Goal: Find specific page/section: Find specific page/section

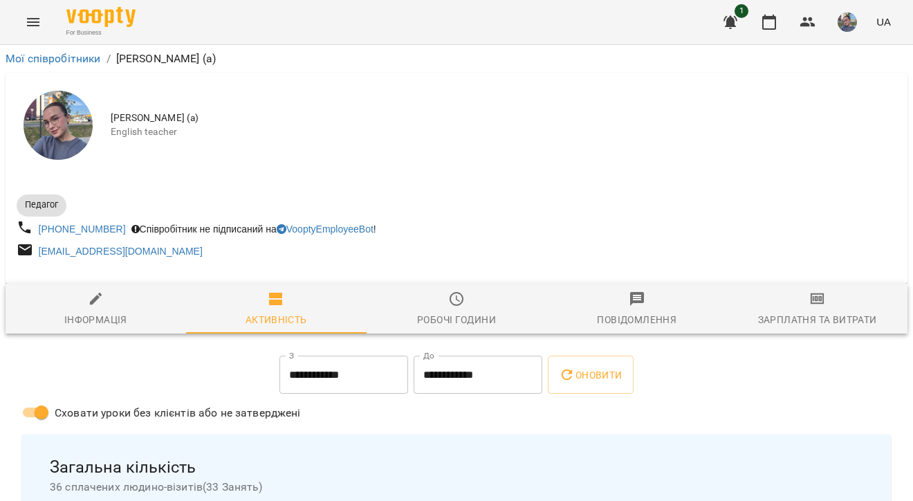
click at [286, 418] on span "Сховати уроки без клієнтів або не затверджені" at bounding box center [178, 413] width 246 height 17
click at [74, 30] on span "For Business" at bounding box center [100, 32] width 69 height 9
click at [75, 21] on img at bounding box center [100, 17] width 69 height 20
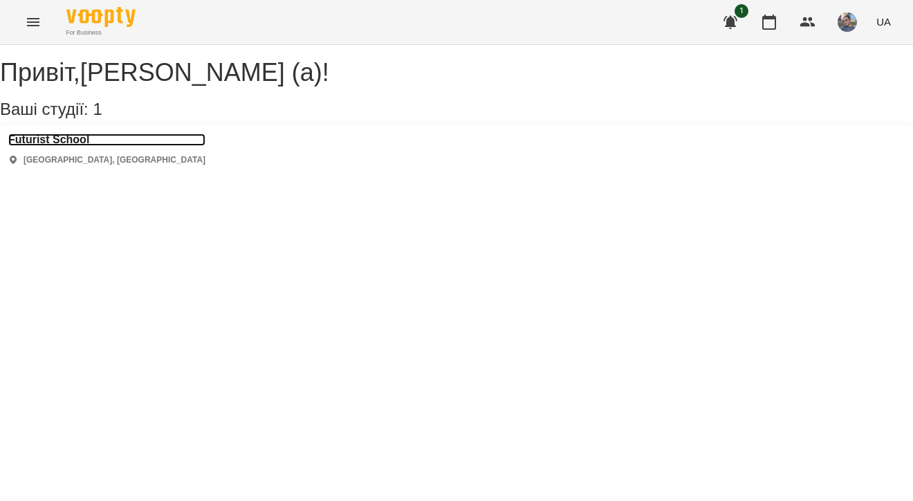
click at [75, 146] on h3 "Futurist School" at bounding box center [106, 140] width 197 height 12
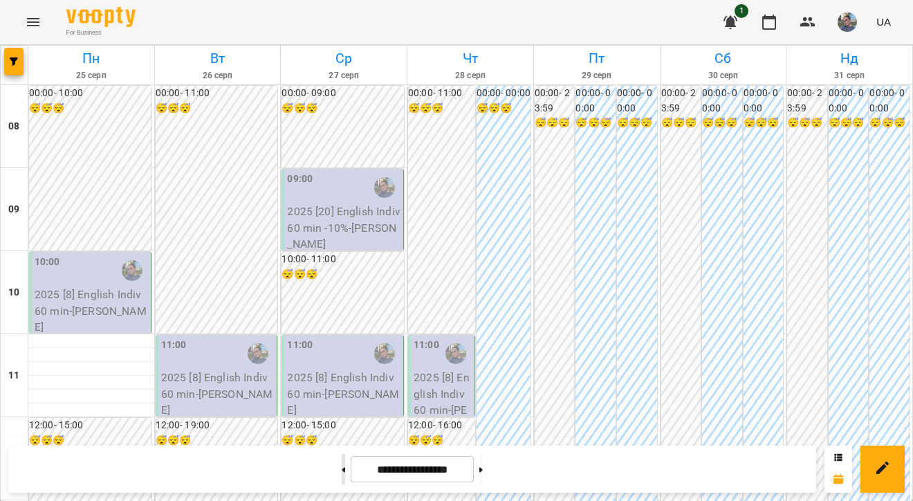
click at [342, 463] on button at bounding box center [343, 469] width 3 height 30
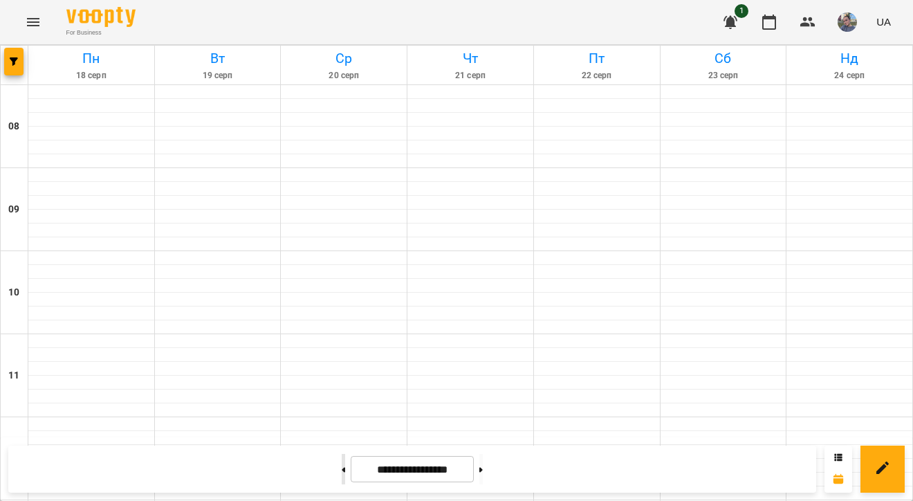
click at [342, 463] on button at bounding box center [343, 469] width 3 height 30
click at [483, 481] on button at bounding box center [480, 469] width 3 height 30
type input "**********"
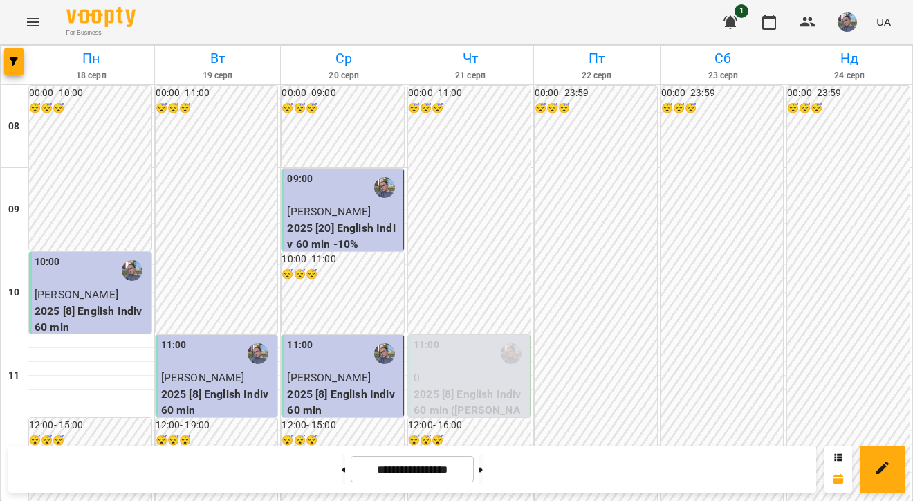
scroll to position [892, 0]
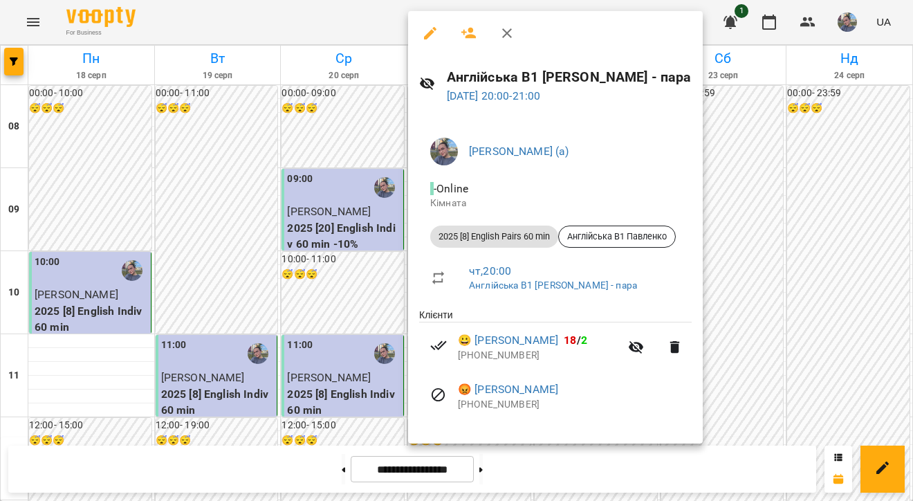
click at [314, 176] on div at bounding box center [456, 250] width 913 height 501
